Goal: Task Accomplishment & Management: Manage account settings

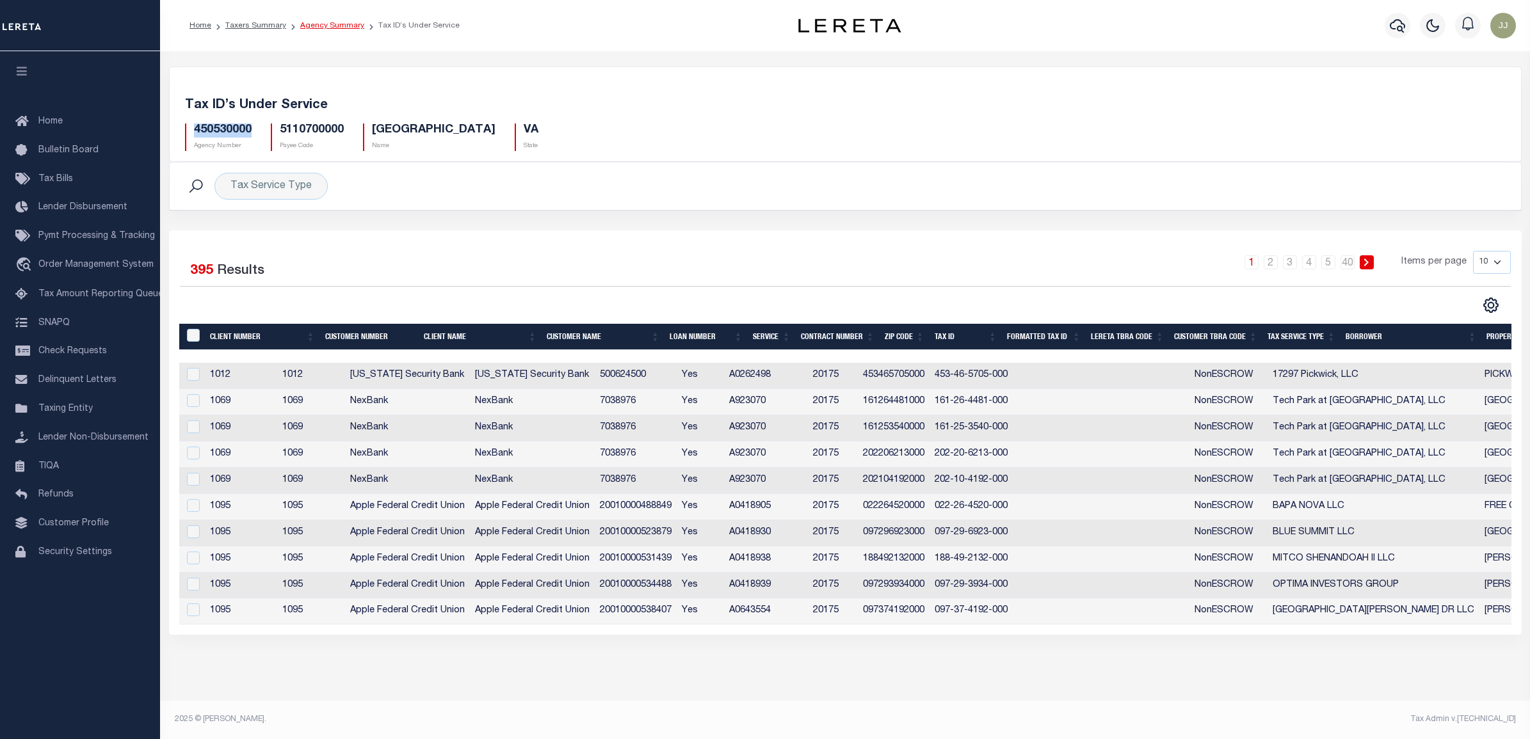
click at [325, 26] on link "Agency Summary" at bounding box center [332, 26] width 64 height 8
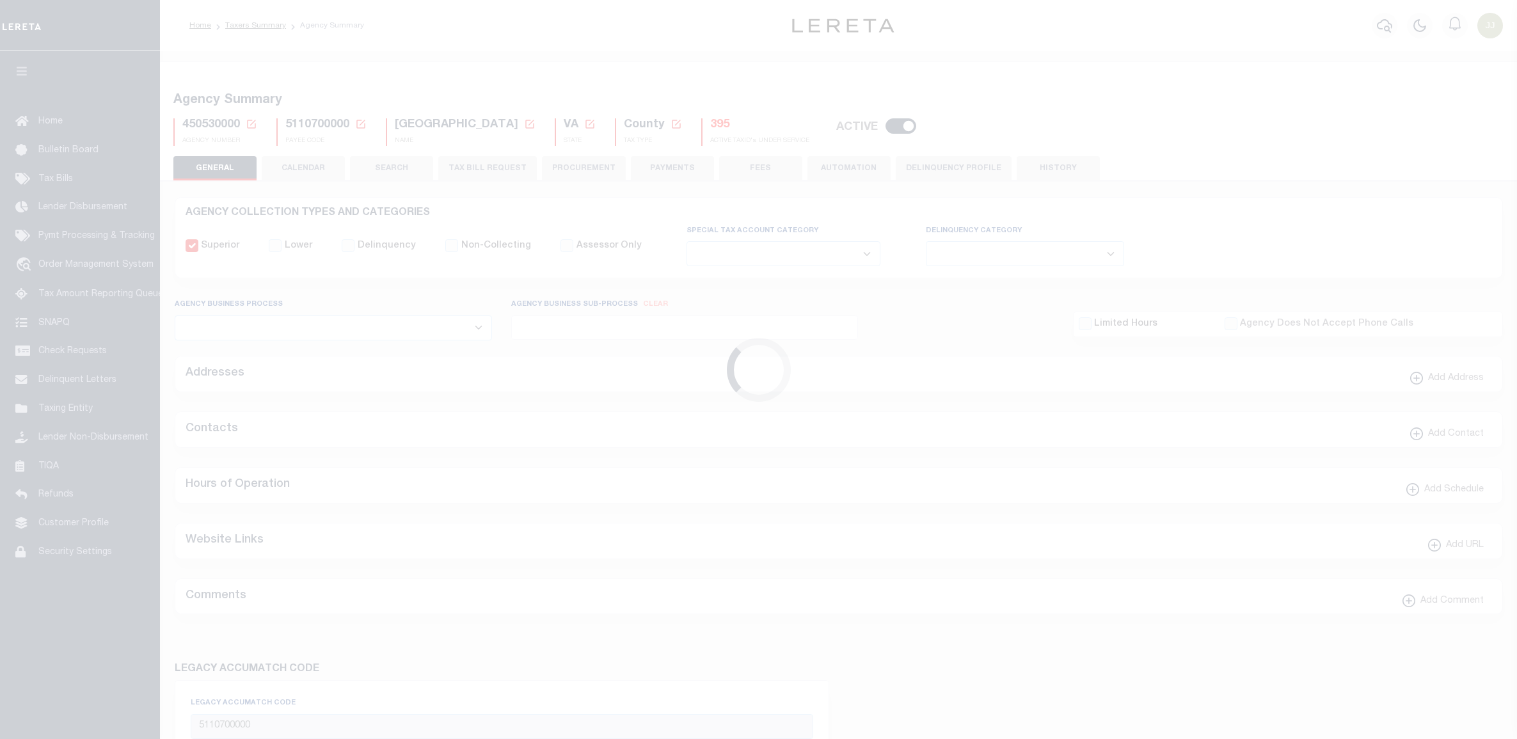
select select
click at [250, 122] on icon at bounding box center [252, 124] width 12 height 12
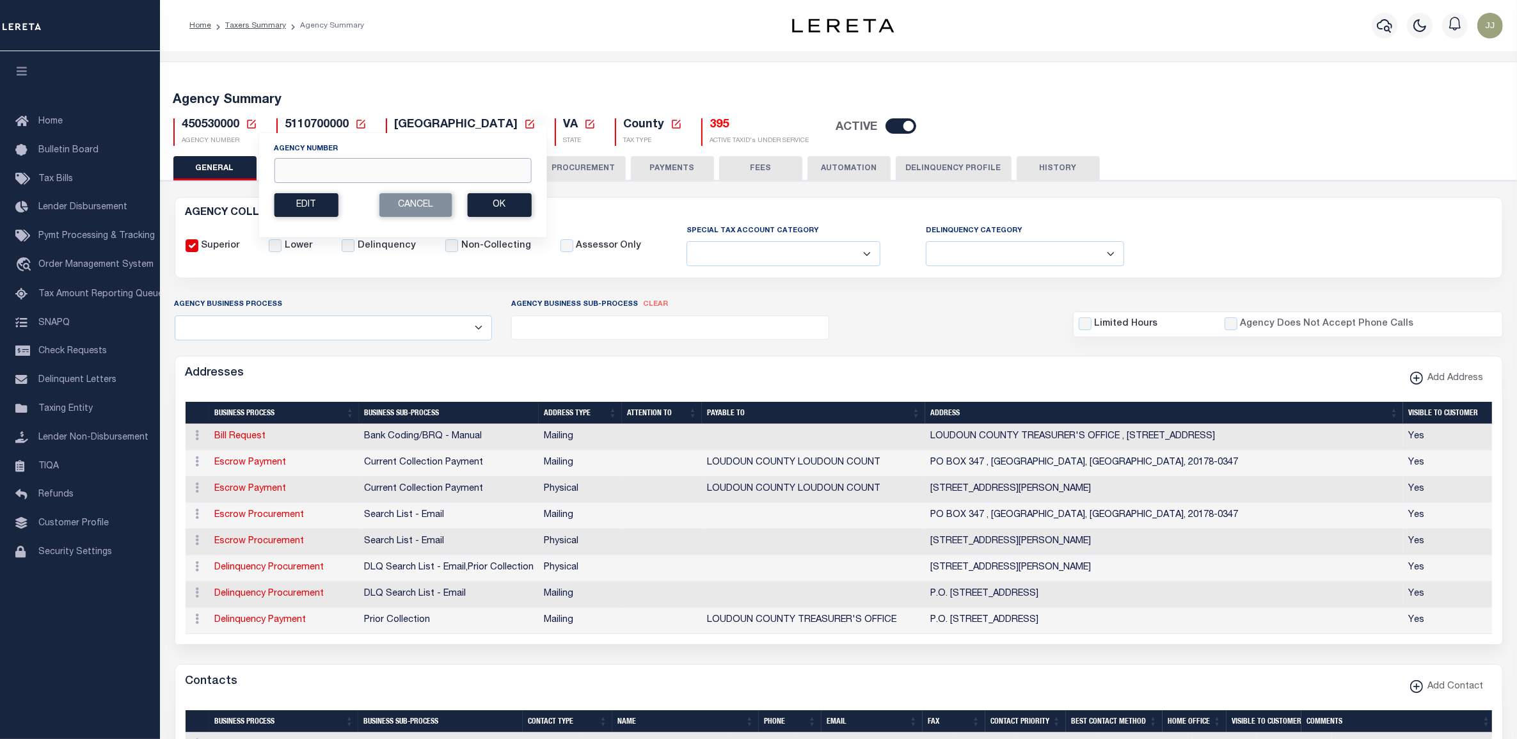
click at [338, 170] on input "Agency Number" at bounding box center [402, 170] width 257 height 25
paste input "280030240"
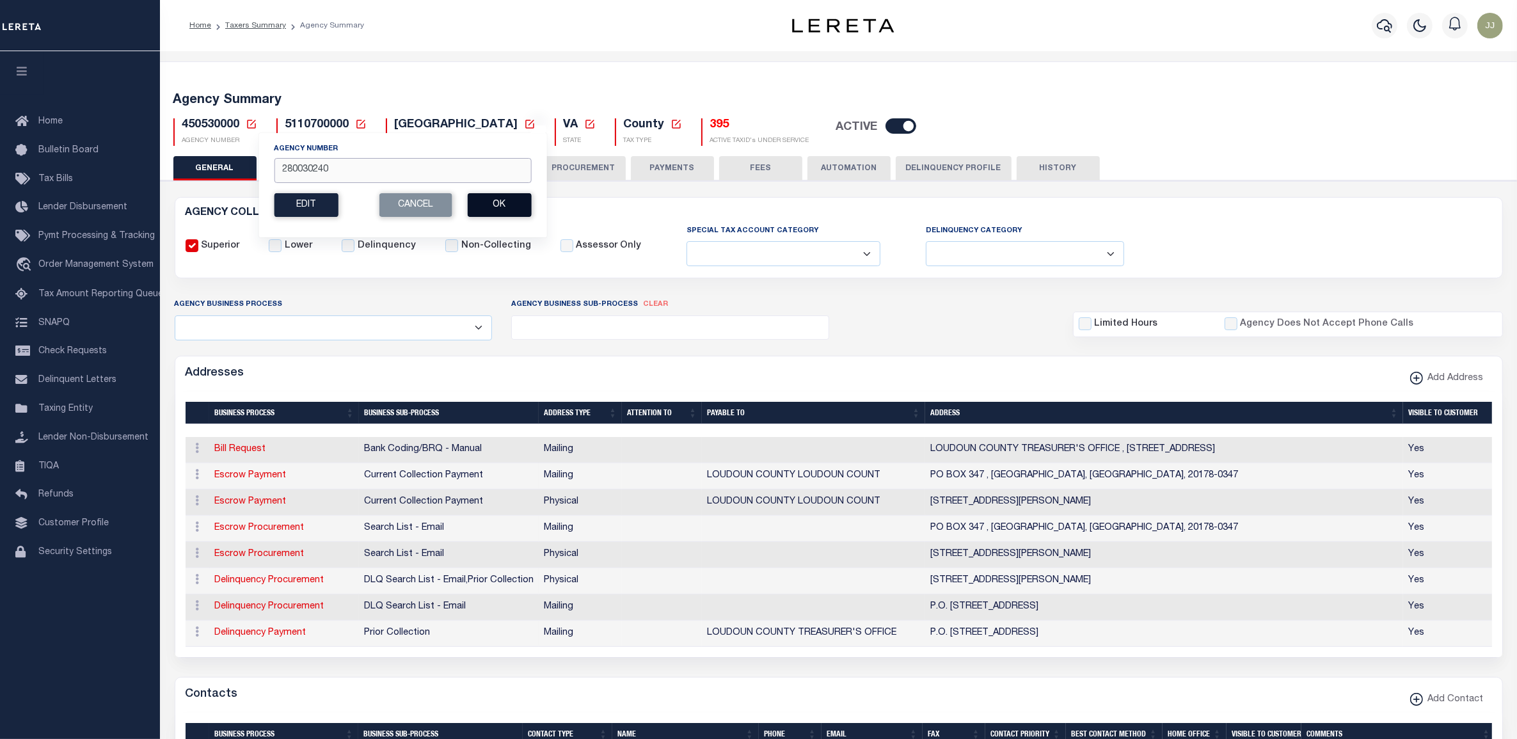
type input "280030240"
click at [495, 205] on button "Ok" at bounding box center [499, 205] width 64 height 24
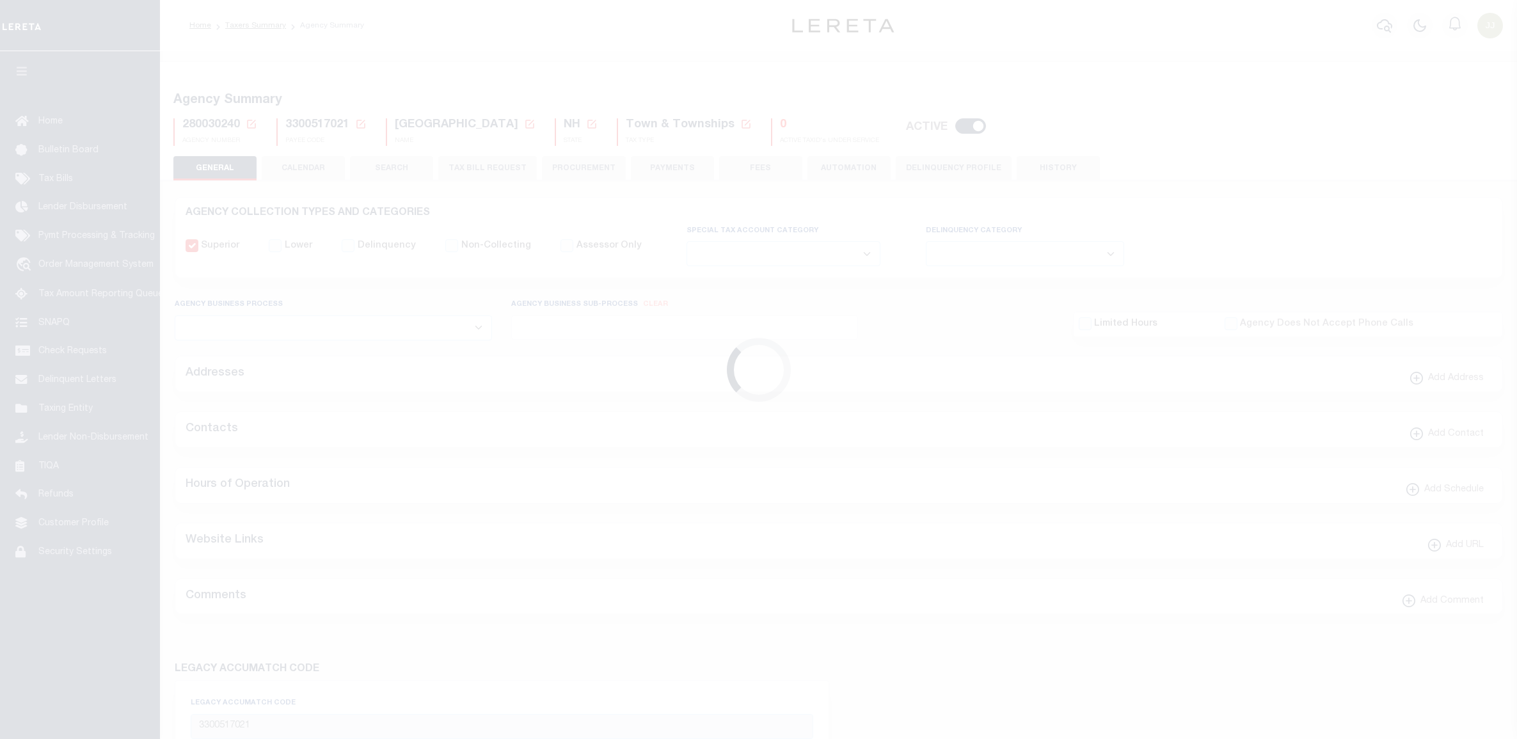
select select
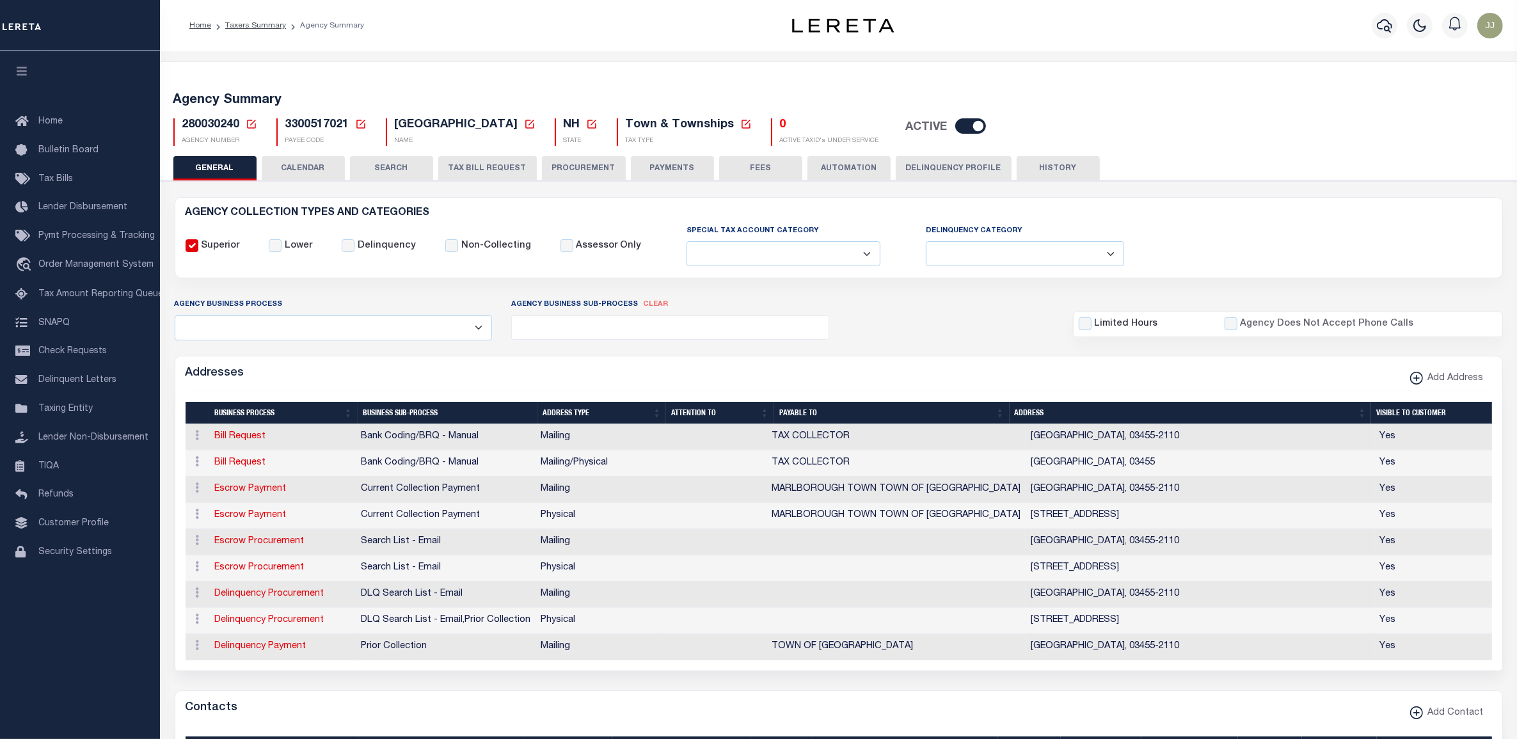
click at [475, 165] on button "TAX BILL REQUEST" at bounding box center [487, 168] width 99 height 24
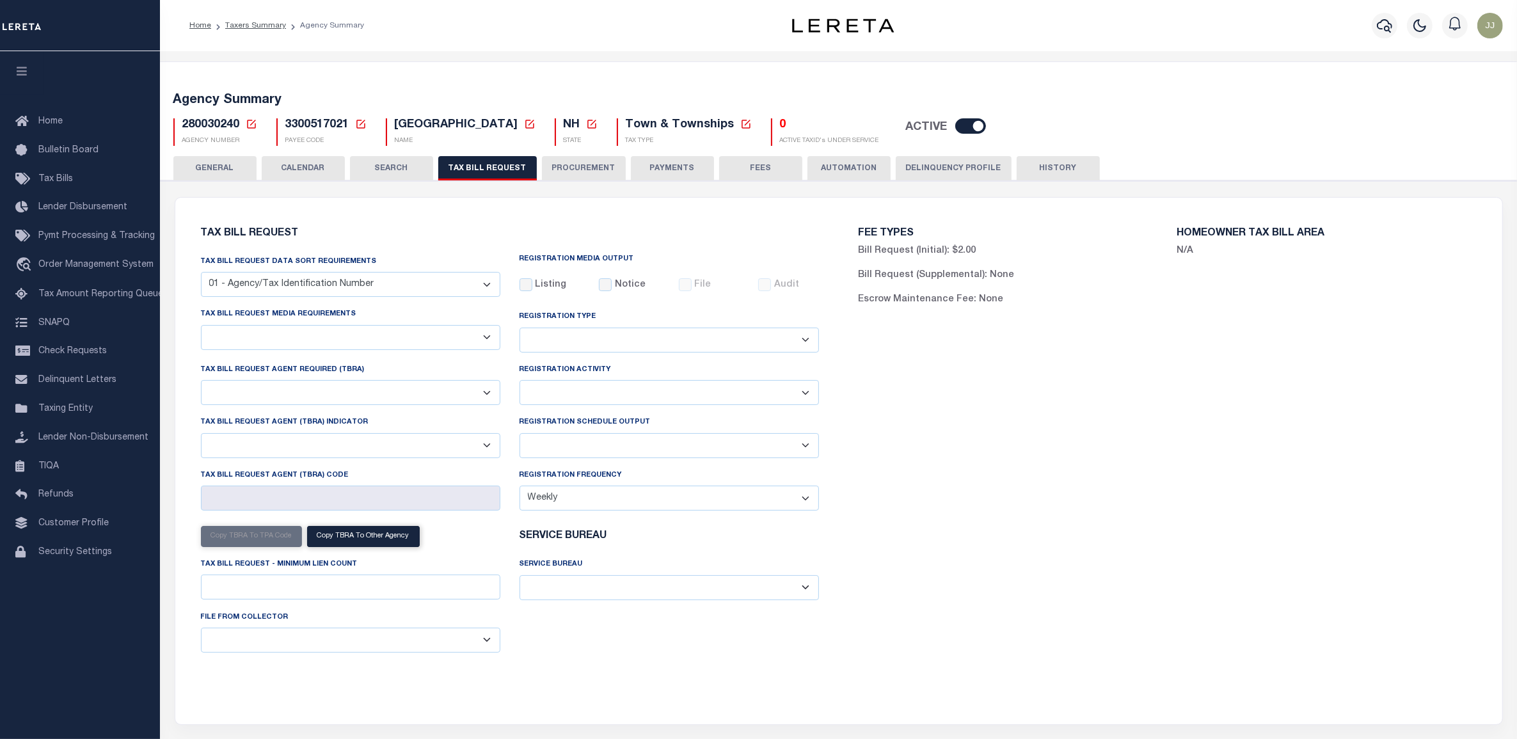
select select "29"
checkbox input "false"
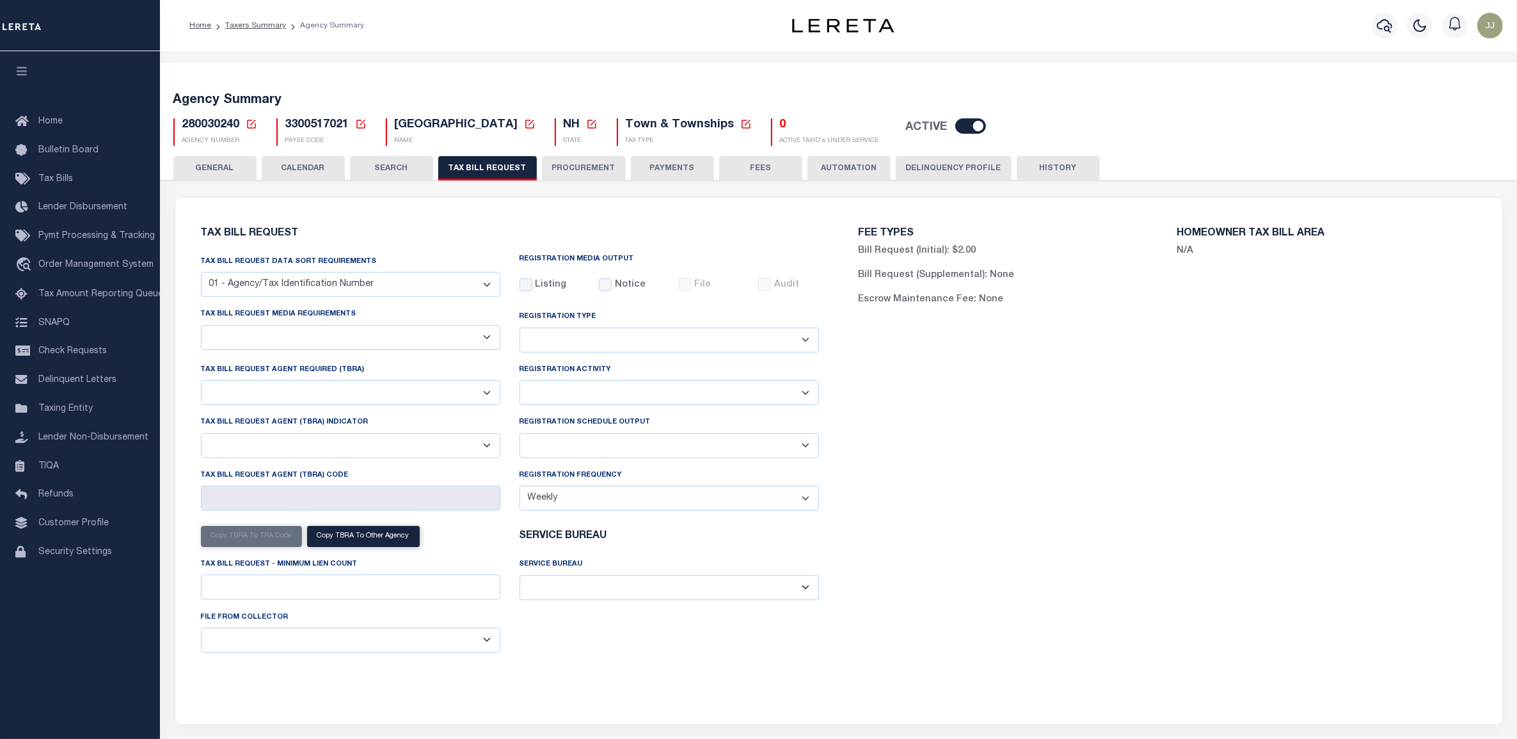
select select "20"
select select "false"
select select
click at [314, 337] on select "A - Listing, File B - Blank Disk E - Notice, Listing F - Form G - Survey L - Li…" at bounding box center [351, 337] width 300 height 25
select select "23"
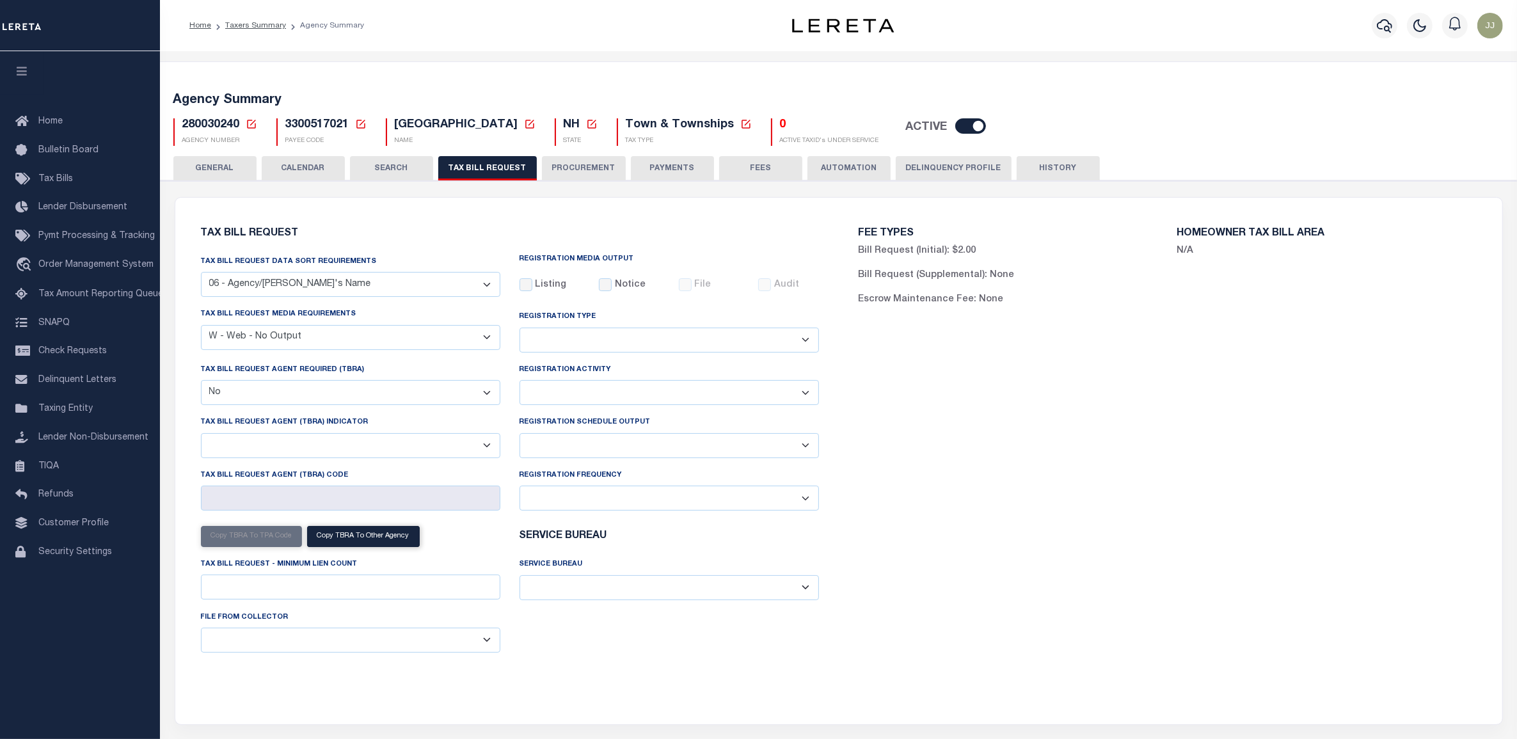
click at [201, 326] on select "A - Listing, File B - Blank Disk E - Notice, Listing F - Form G - Survey L - Li…" at bounding box center [351, 337] width 300 height 25
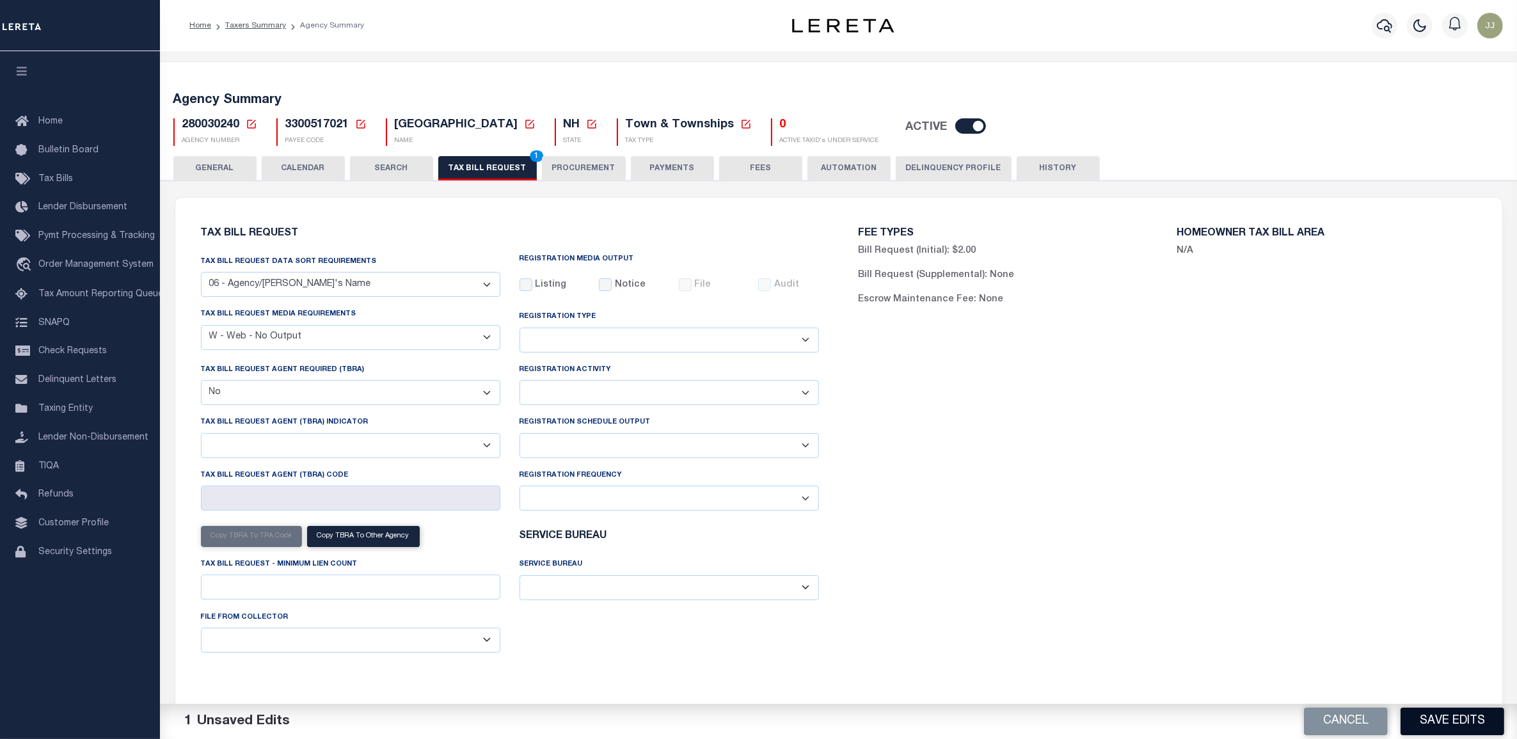
click at [1455, 717] on button "Save Edits" at bounding box center [1453, 722] width 104 height 28
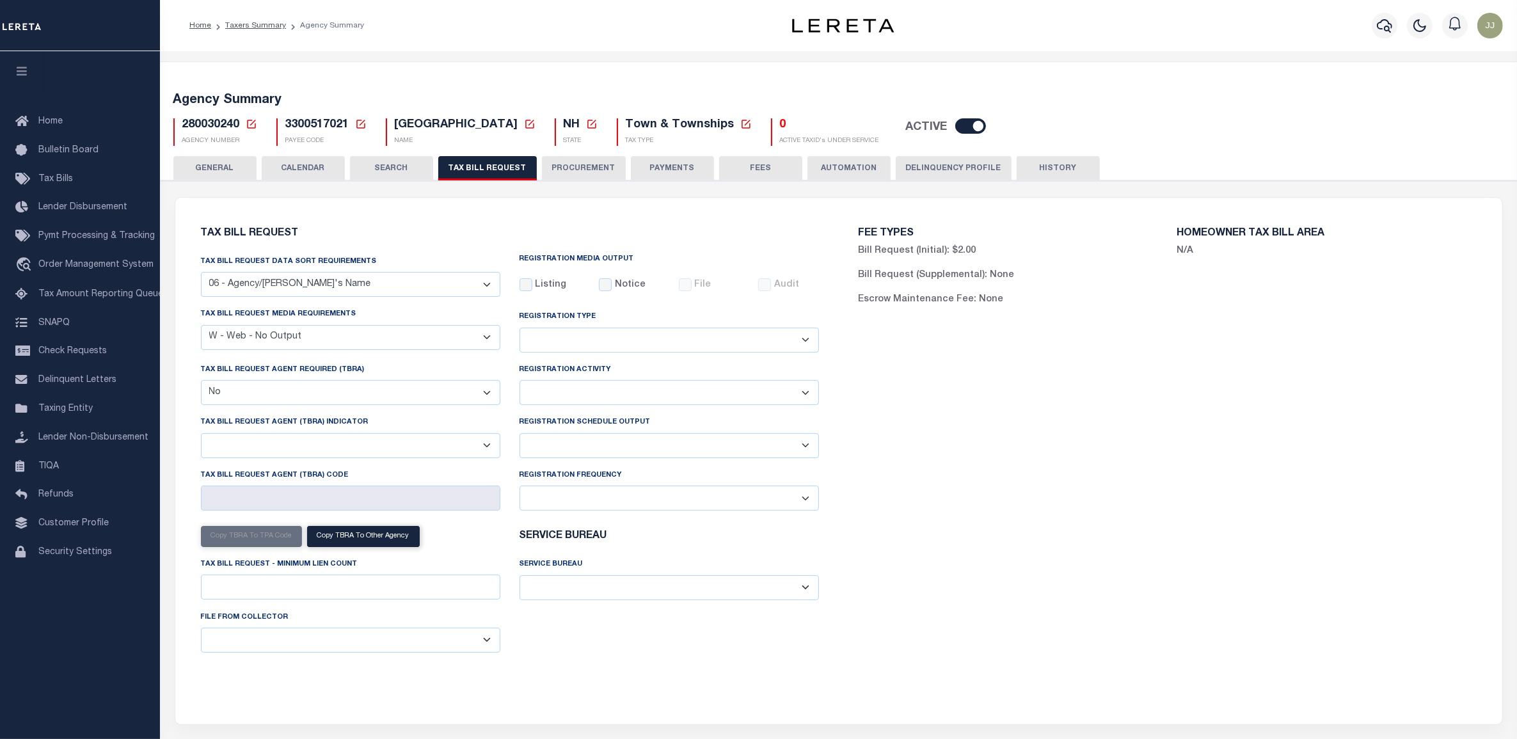
drag, startPoint x: 859, startPoint y: 170, endPoint x: 863, endPoint y: 184, distance: 14.4
click at [859, 170] on button "AUTOMATION" at bounding box center [849, 168] width 83 height 24
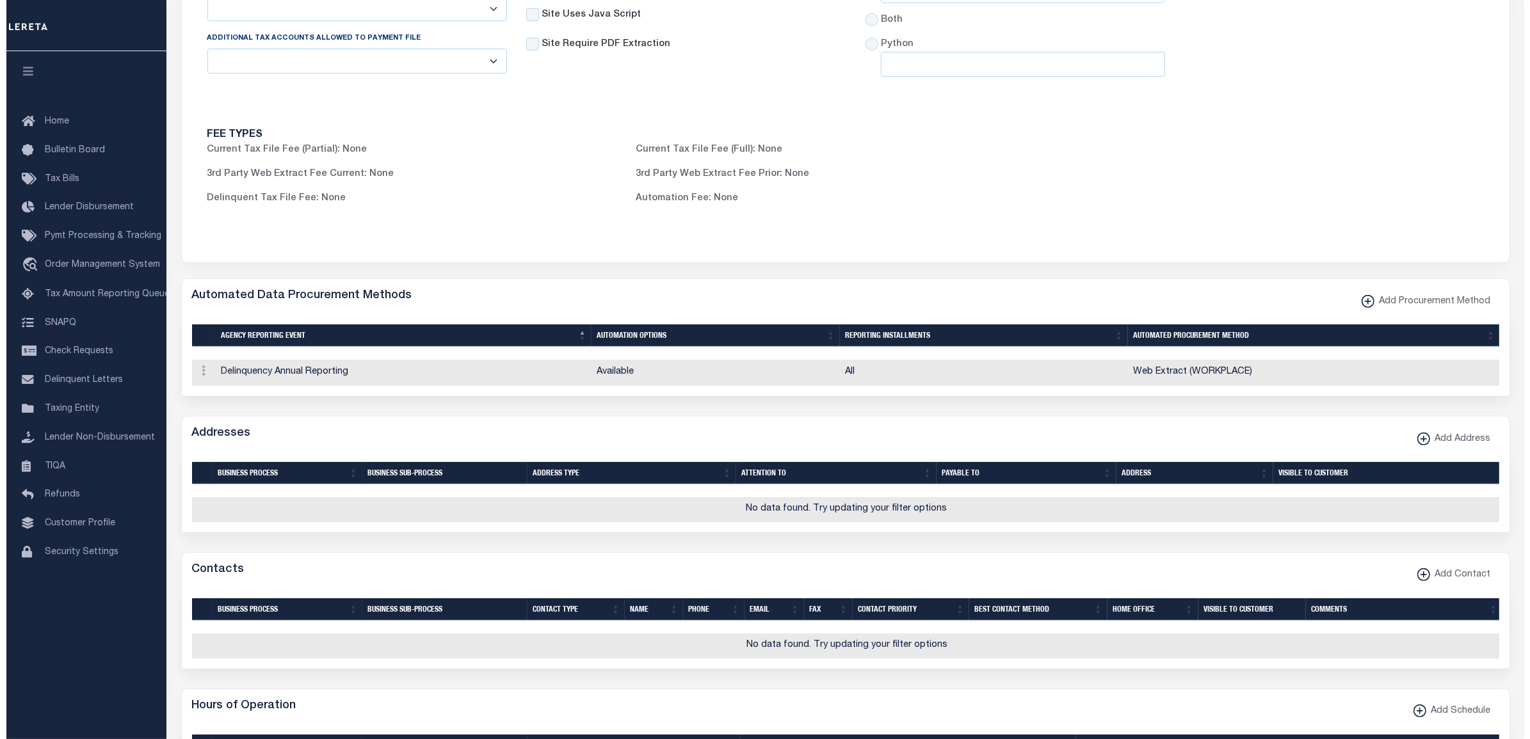
scroll to position [560, 0]
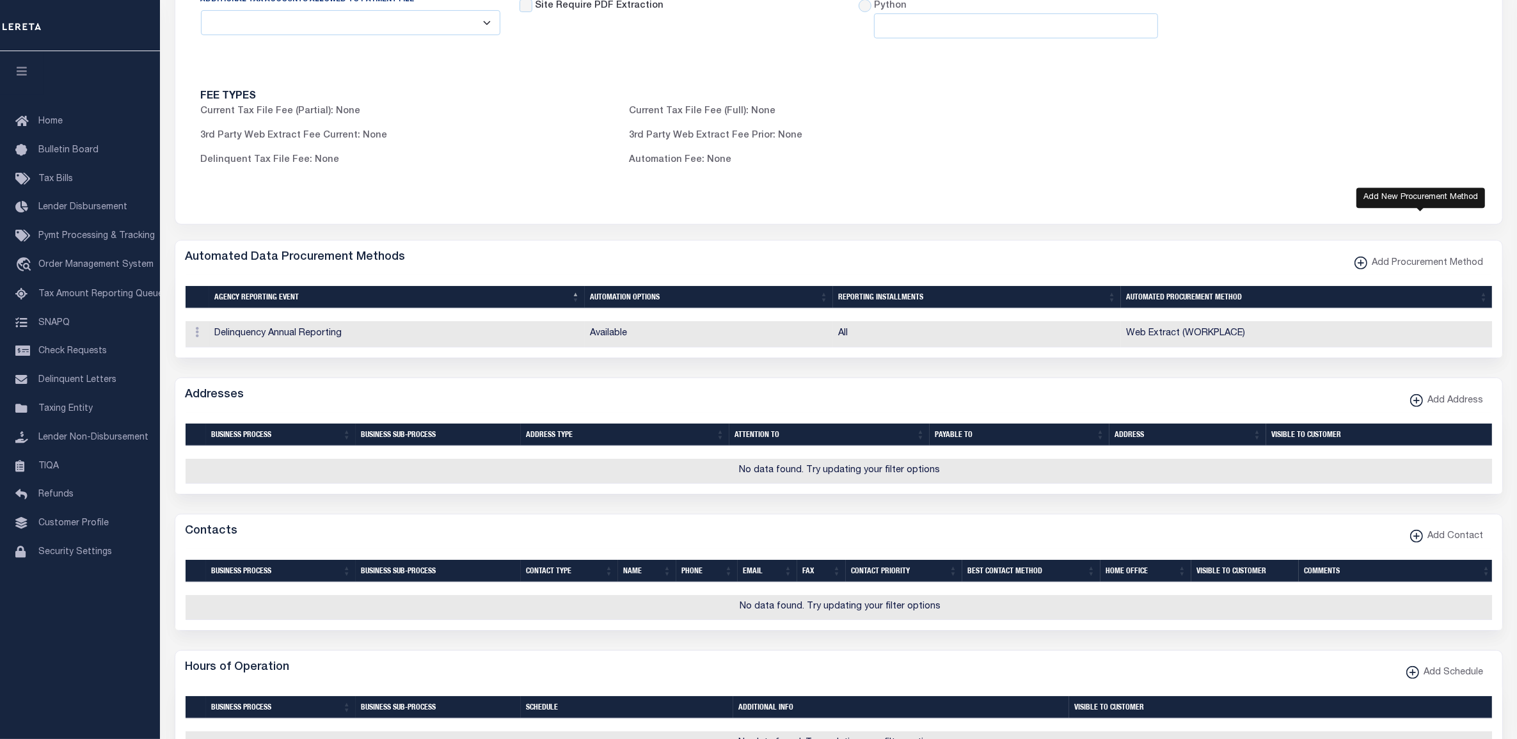
click at [1429, 271] on span "Add Procurement Method" at bounding box center [1426, 264] width 116 height 14
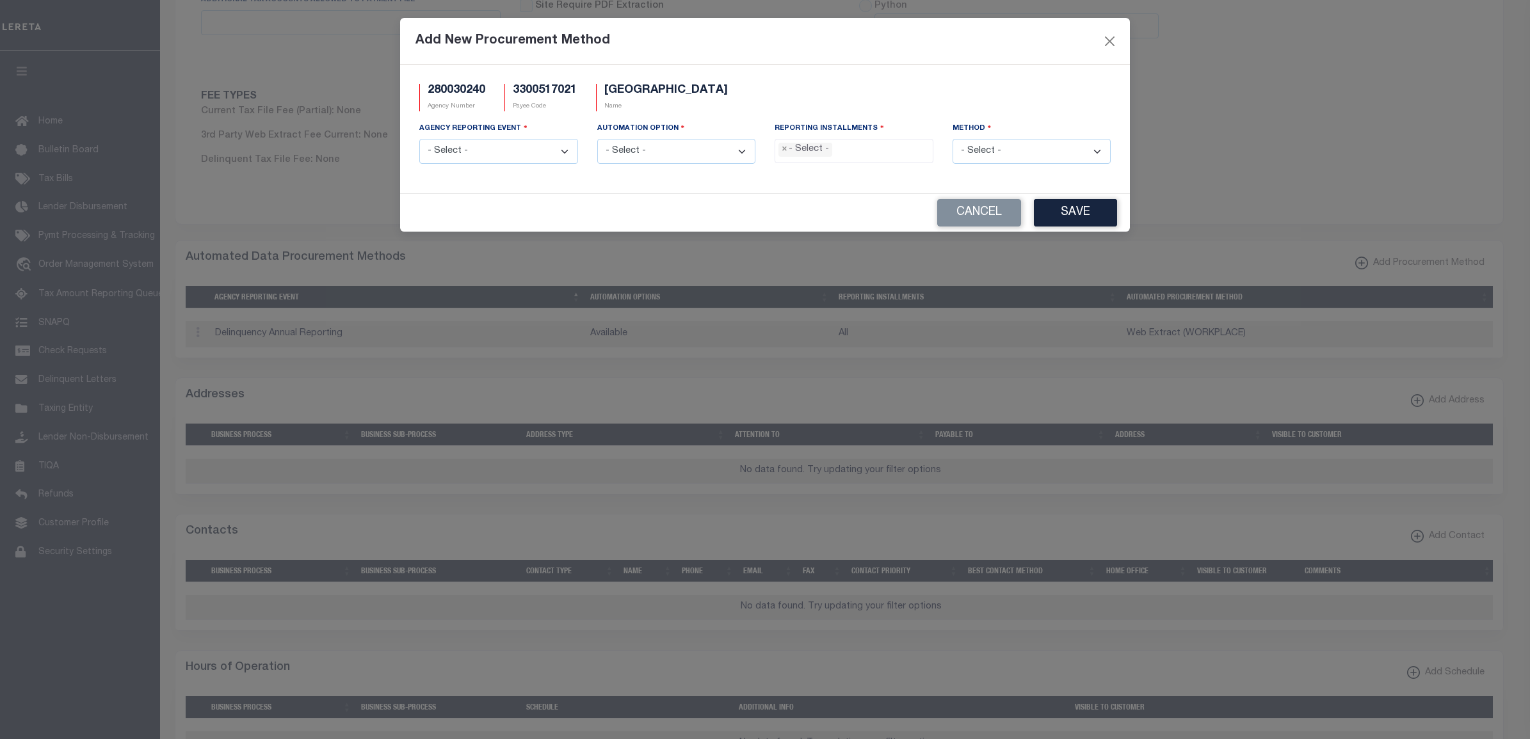
click at [481, 151] on select "- Select - Delinquency Annual Reporting Delinquency Installment Reporting Delin…" at bounding box center [498, 151] width 159 height 25
select select "1"
click at [419, 140] on select "- Select - Delinquency Annual Reporting Delinquency Installment Reporting Delin…" at bounding box center [498, 151] width 159 height 25
click at [639, 154] on select "- Select - Available Default Pending Validation Special Scenario Supplemental" at bounding box center [676, 151] width 159 height 25
select select "1"
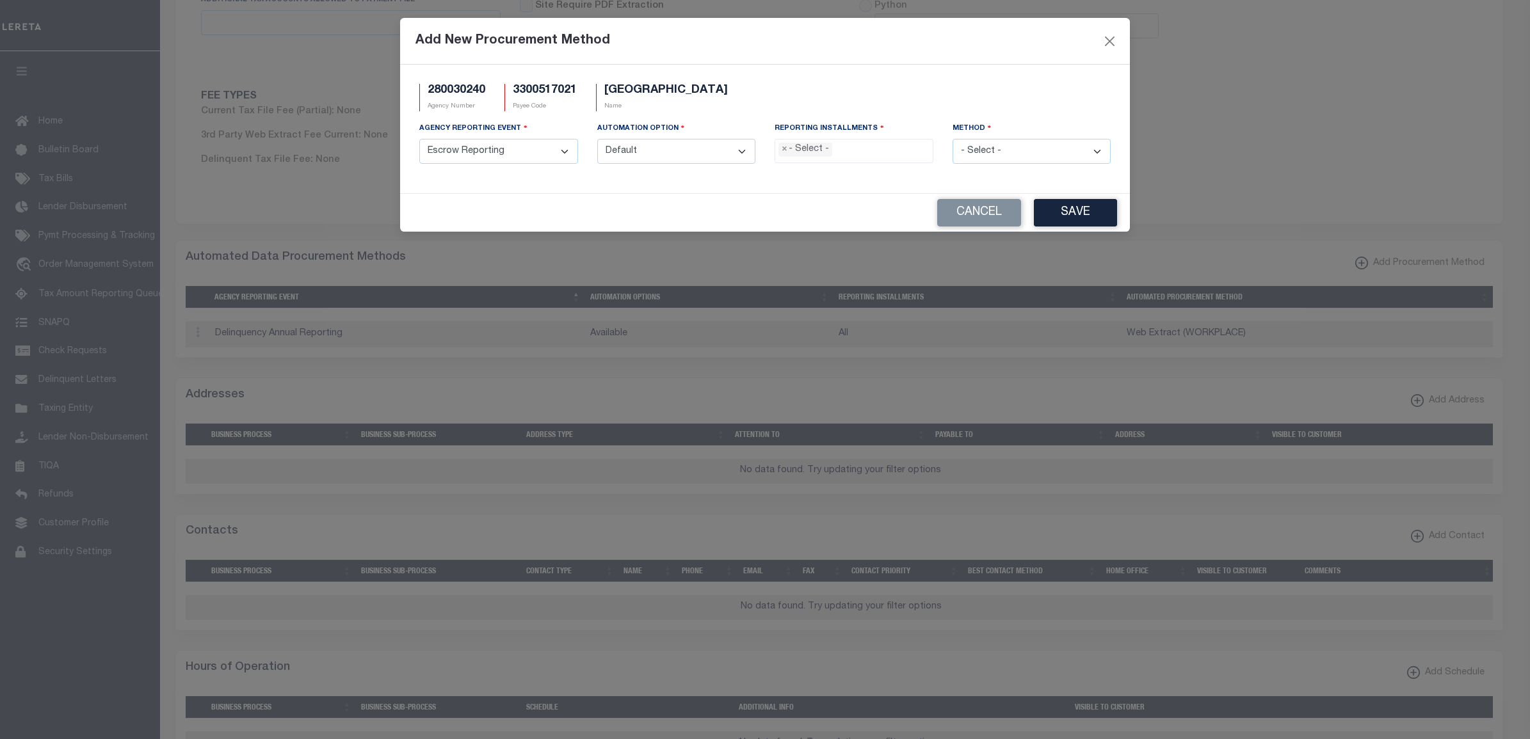
click at [597, 140] on select "- Select - Available Default Pending Validation Special Scenario Supplemental" at bounding box center [676, 151] width 159 height 25
click at [880, 151] on ul "× - Select -" at bounding box center [853, 148] width 157 height 17
select select "All"
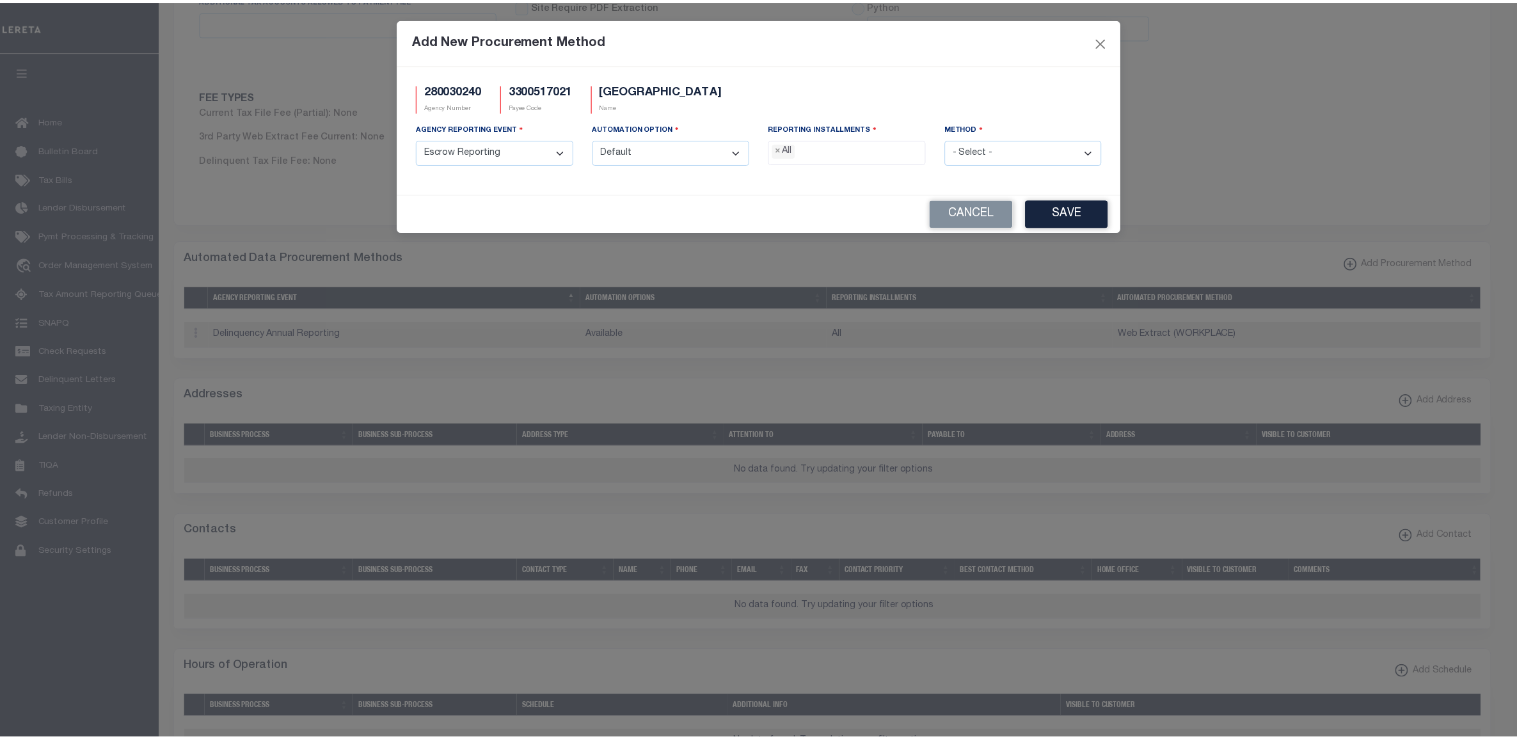
scroll to position [22, 0]
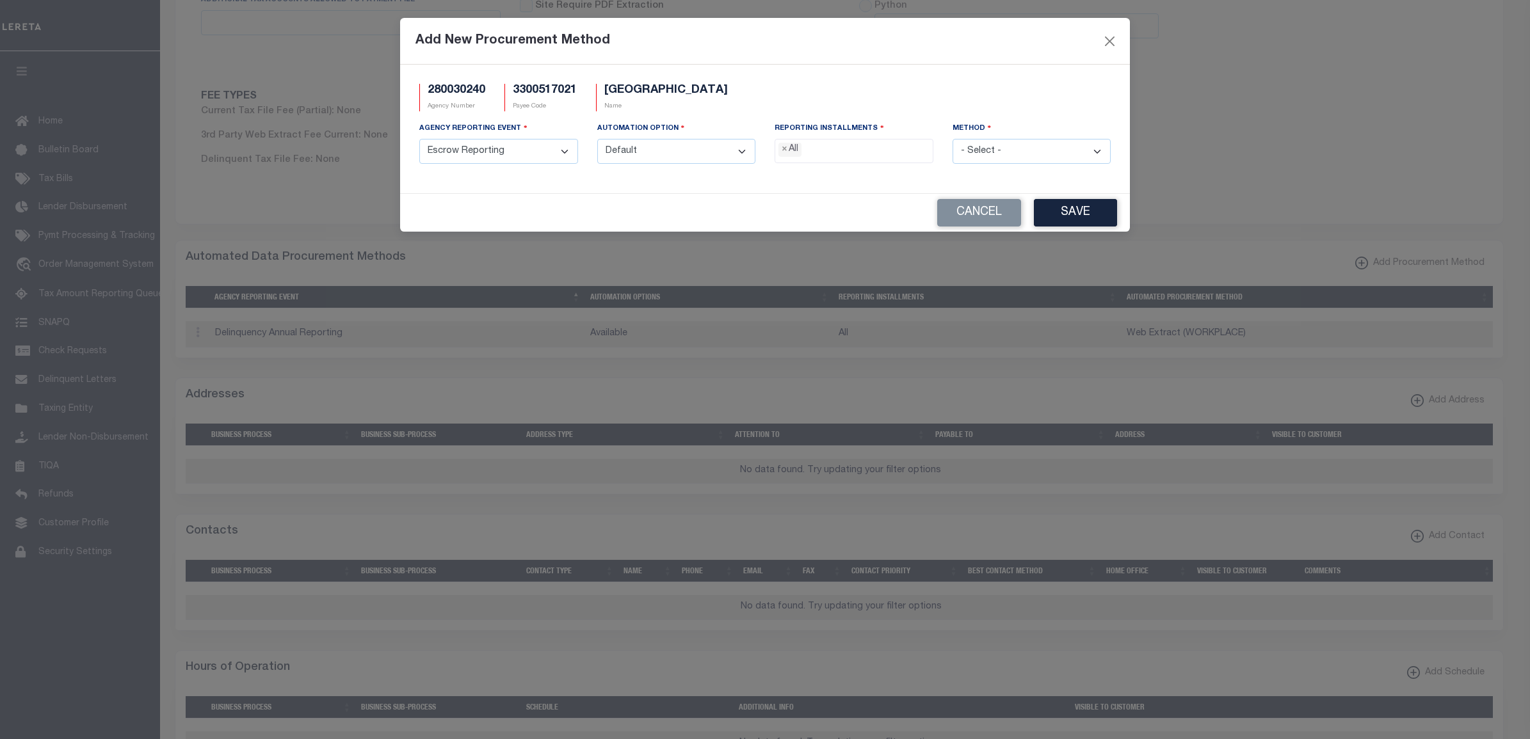
click at [983, 149] on select "- Select - Agency File (Coded) Agency File (Full) Combined File/Web Extract Web…" at bounding box center [1031, 151] width 159 height 25
select select "1"
click at [952, 140] on select "- Select - Agency File (Coded) Agency File (Full) Combined File/Web Extract Web…" at bounding box center [1031, 151] width 159 height 25
click at [1060, 216] on button "Save" at bounding box center [1075, 213] width 83 height 28
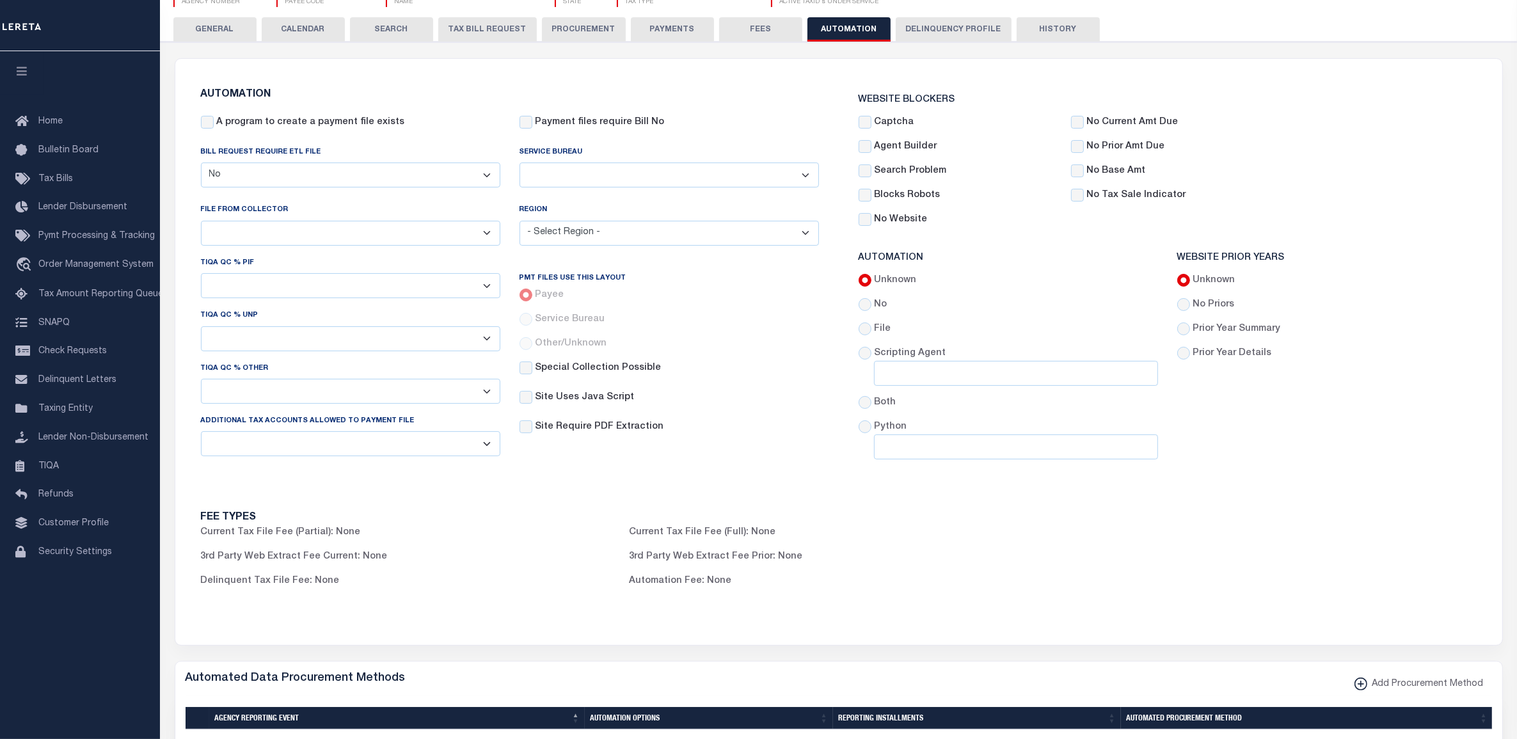
scroll to position [0, 0]
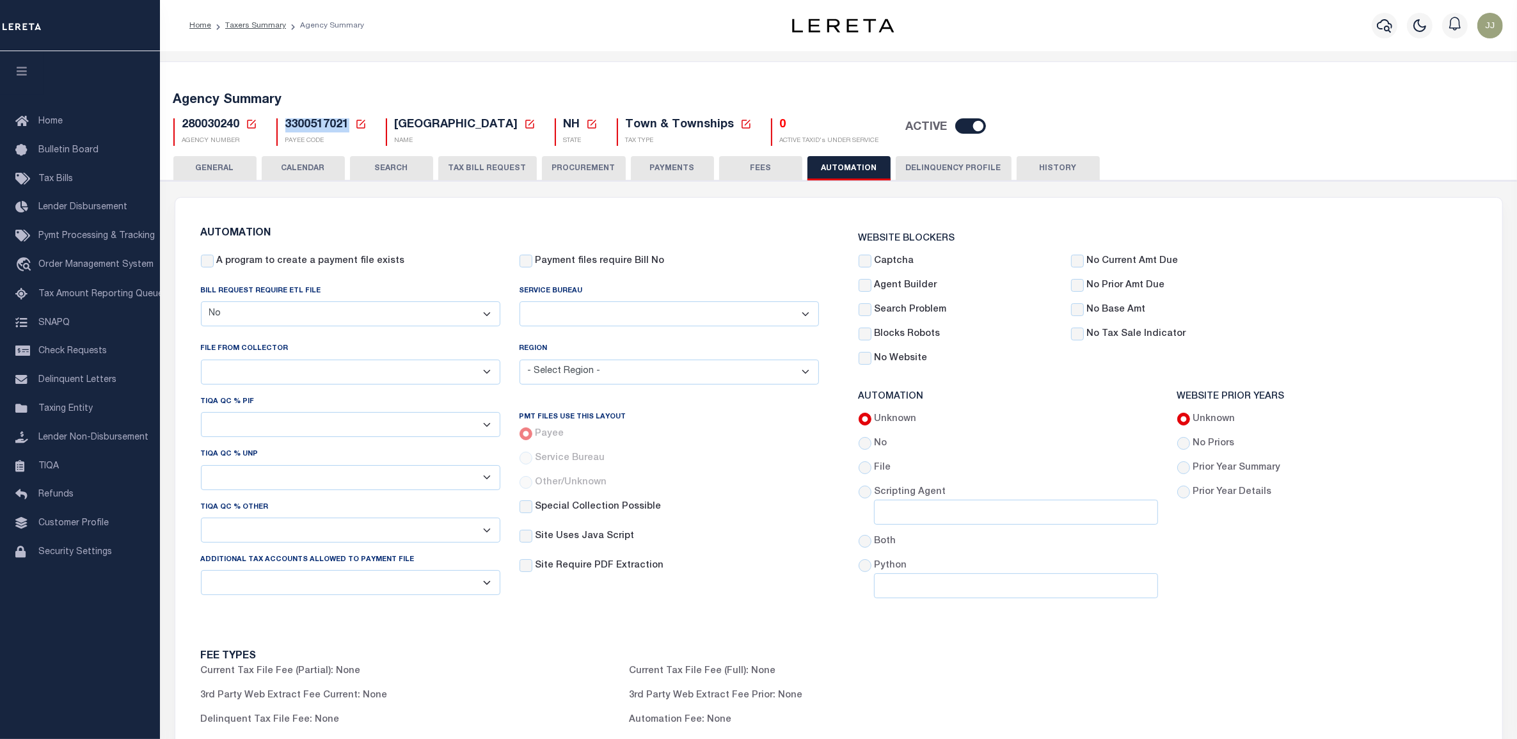
drag, startPoint x: 282, startPoint y: 127, endPoint x: 346, endPoint y: 125, distance: 64.0
click at [346, 125] on div "3300517021 Payee Code Cancel Ok PAYEE CODE" at bounding box center [321, 132] width 90 height 28
copy span "3300517021"
click at [197, 128] on span "280030240" at bounding box center [211, 125] width 58 height 12
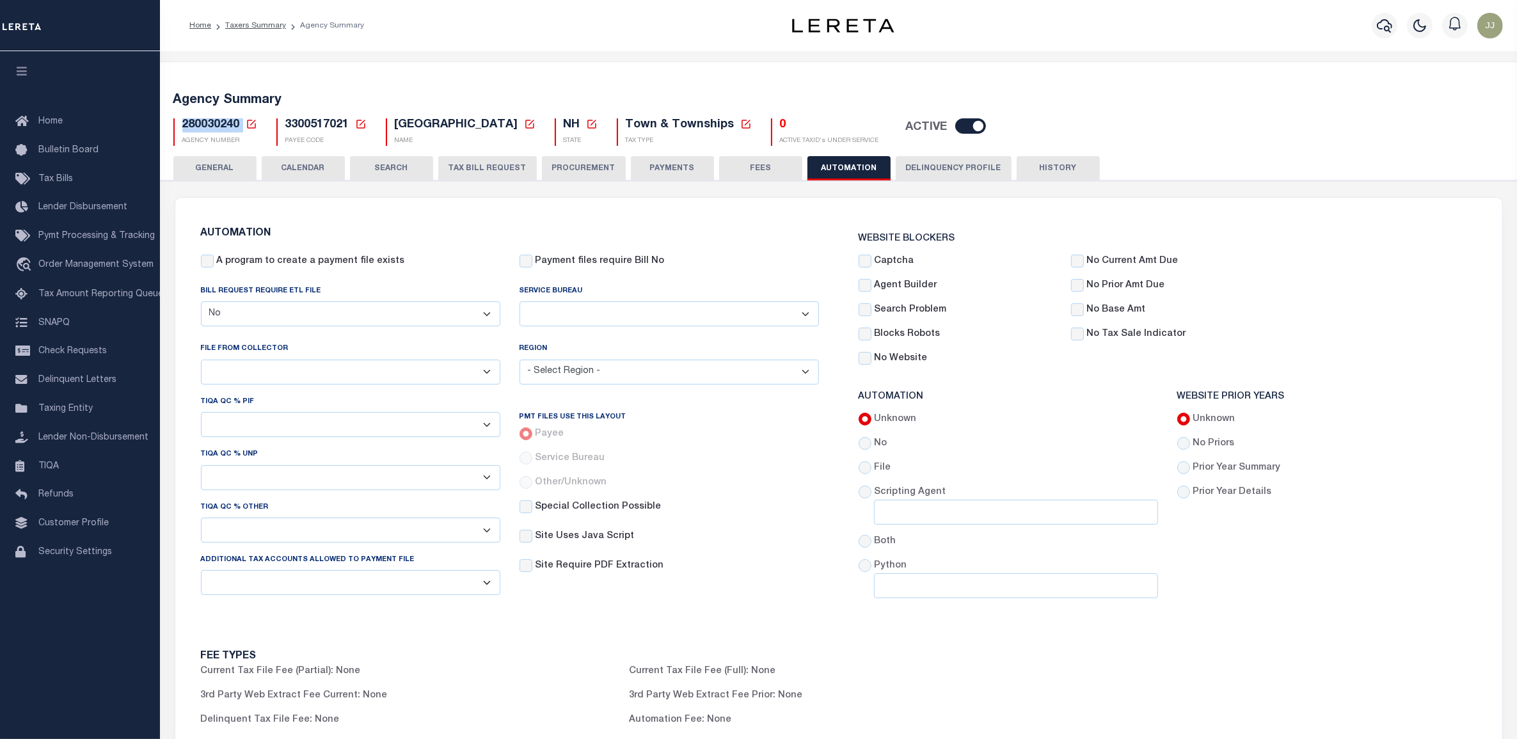
copy h5 "280030240"
